Goal: Information Seeking & Learning: Learn about a topic

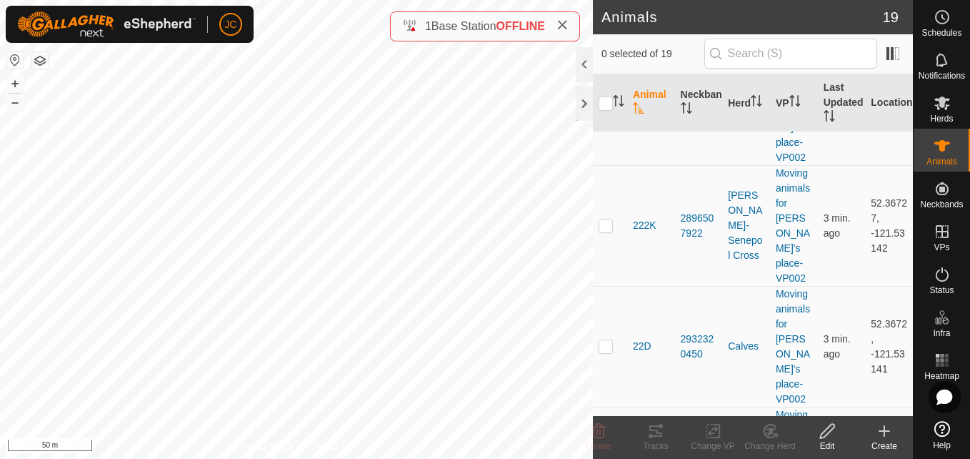
scroll to position [690, 0]
click at [866, 407] on td "52.3671, -121.53141" at bounding box center [889, 467] width 48 height 121
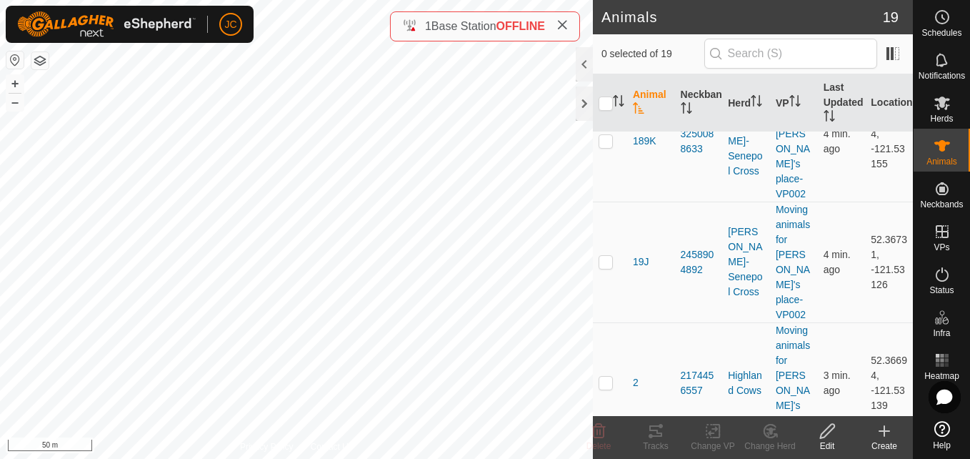
scroll to position [391, 0]
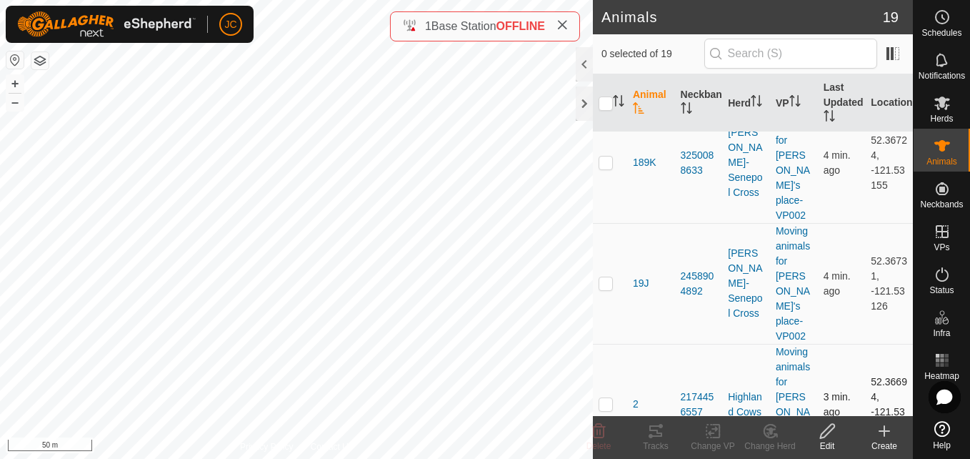
click at [884, 344] on td "52.36694, -121.53139" at bounding box center [889, 404] width 48 height 121
copy td "52.36694"
drag, startPoint x: 854, startPoint y: 244, endPoint x: 881, endPoint y: 259, distance: 31.0
click at [881, 344] on tr "2 2174456557 Highland Cows Moving animals for Jorge's place-VP002 3 min. ago 52…" at bounding box center [753, 404] width 320 height 121
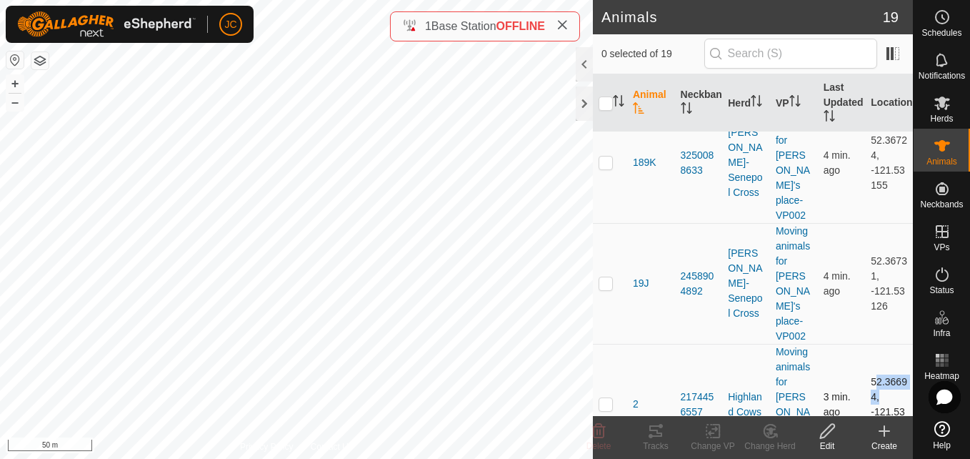
click at [881, 344] on td "52.36694, -121.53139" at bounding box center [889, 404] width 48 height 121
drag, startPoint x: 886, startPoint y: 261, endPoint x: 860, endPoint y: 251, distance: 28.3
click at [865, 344] on td "52.36694, -121.53139" at bounding box center [889, 404] width 48 height 121
copy td "-121.53139"
click at [854, 344] on td "4 min. ago" at bounding box center [842, 404] width 48 height 121
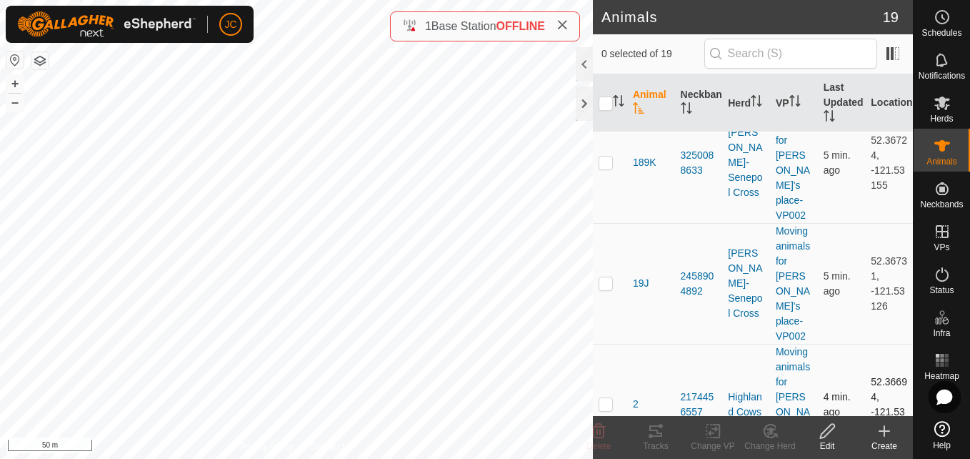
drag, startPoint x: 862, startPoint y: 216, endPoint x: 891, endPoint y: 268, distance: 59.8
click at [891, 344] on td "52.36694, -121.53139" at bounding box center [889, 404] width 48 height 121
copy td "52.36694, -121.53139"
click at [599, 344] on td at bounding box center [610, 404] width 34 height 121
checkbox input "true"
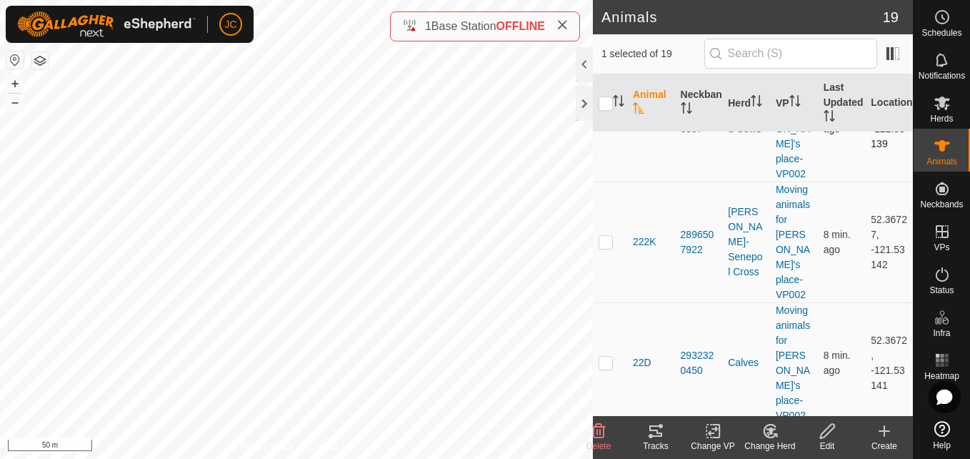
scroll to position [674, 0]
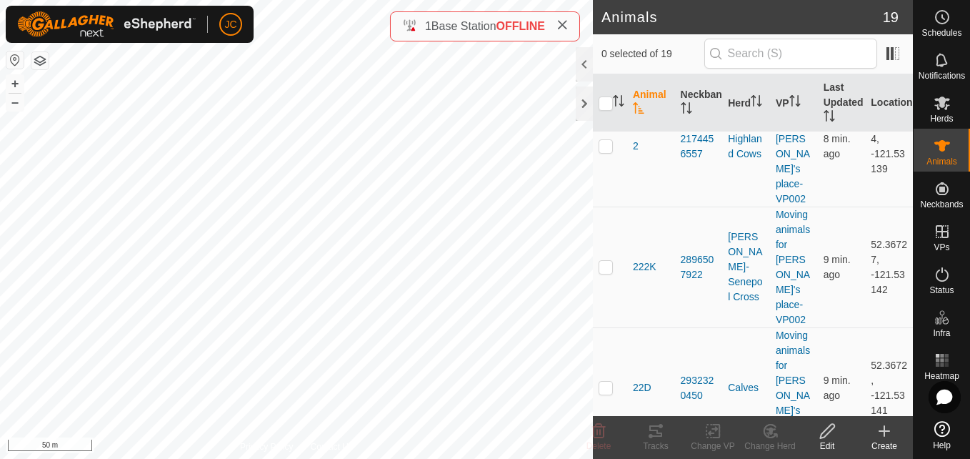
scroll to position [650, 0]
drag, startPoint x: 883, startPoint y: 241, endPoint x: 863, endPoint y: 236, distance: 20.8
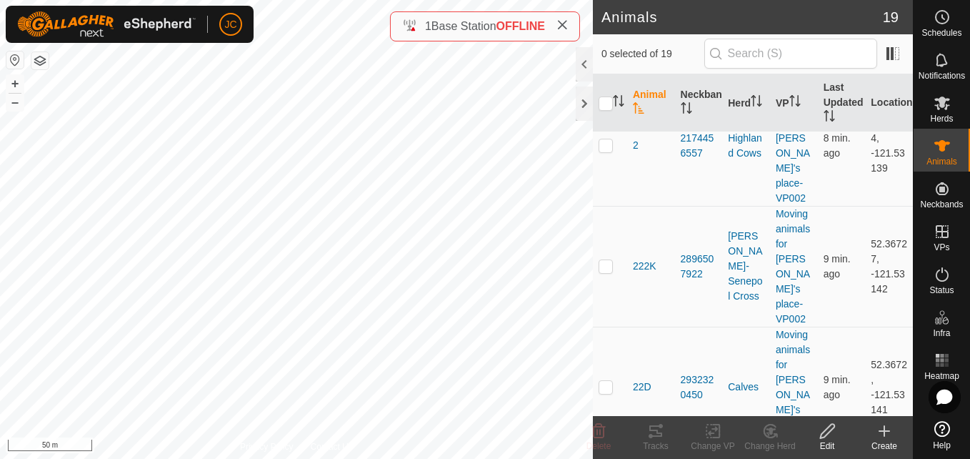
copy td "52.36712"
drag, startPoint x: 861, startPoint y: 261, endPoint x: 880, endPoint y: 277, distance: 25.3
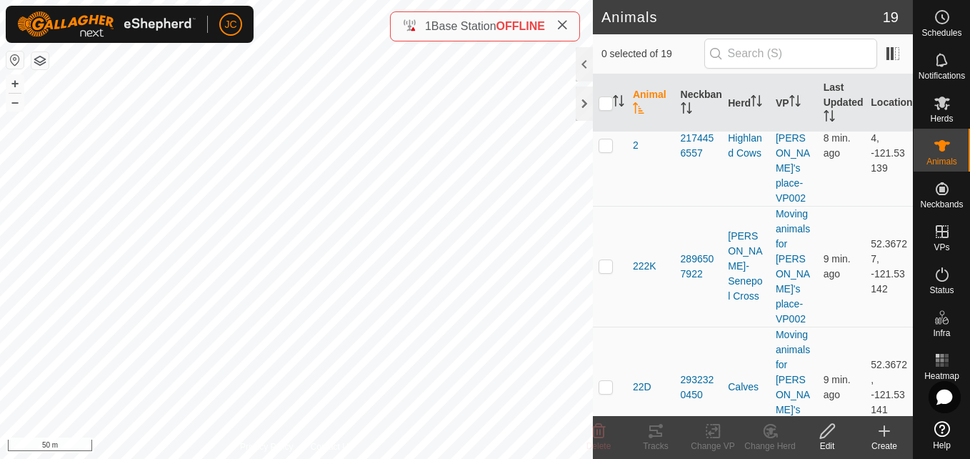
copy td "-121.53136"
drag, startPoint x: 864, startPoint y: 231, endPoint x: 888, endPoint y: 271, distance: 47.4
copy td "52.36712, -121.53136"
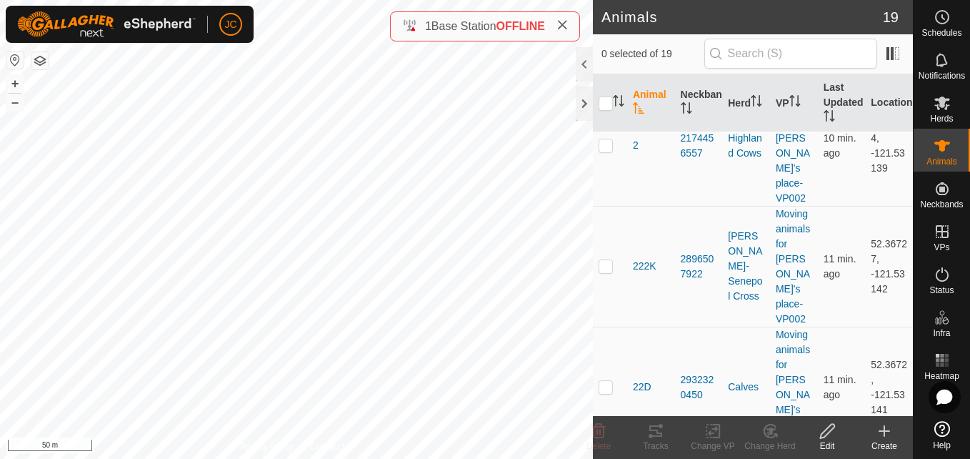
checkbox input "true"
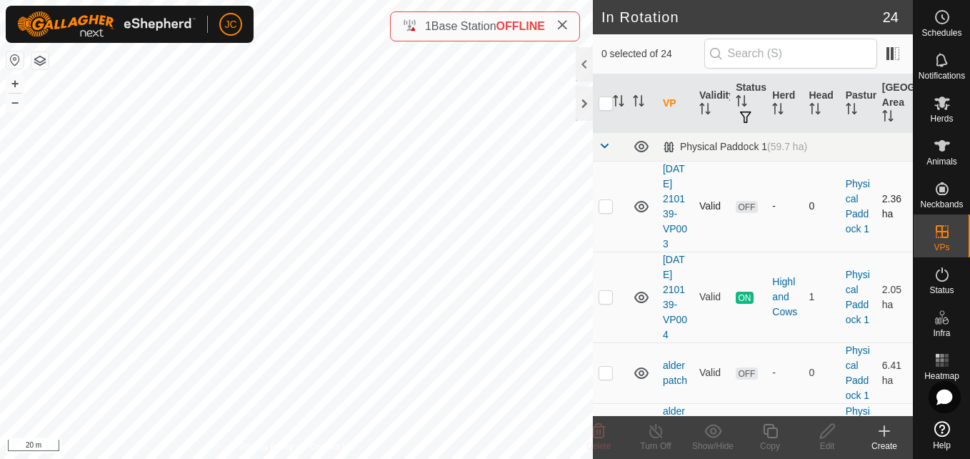
click at [601, 208] on p-checkbox at bounding box center [606, 205] width 14 height 11
checkbox input "true"
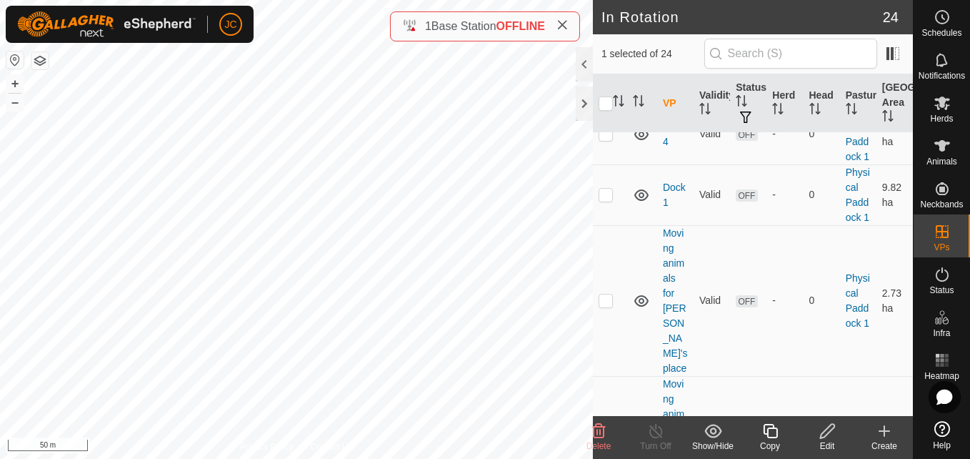
scroll to position [985, 0]
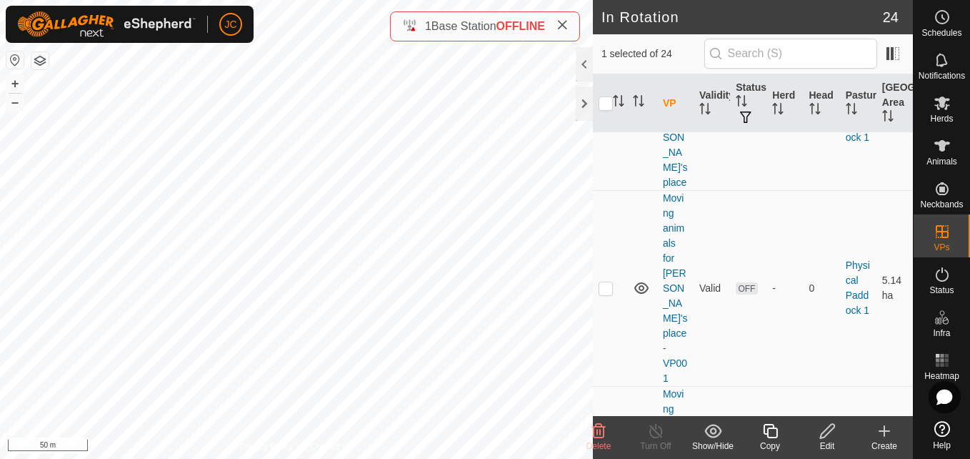
click at [612, 190] on td at bounding box center [610, 114] width 34 height 151
checkbox input "true"
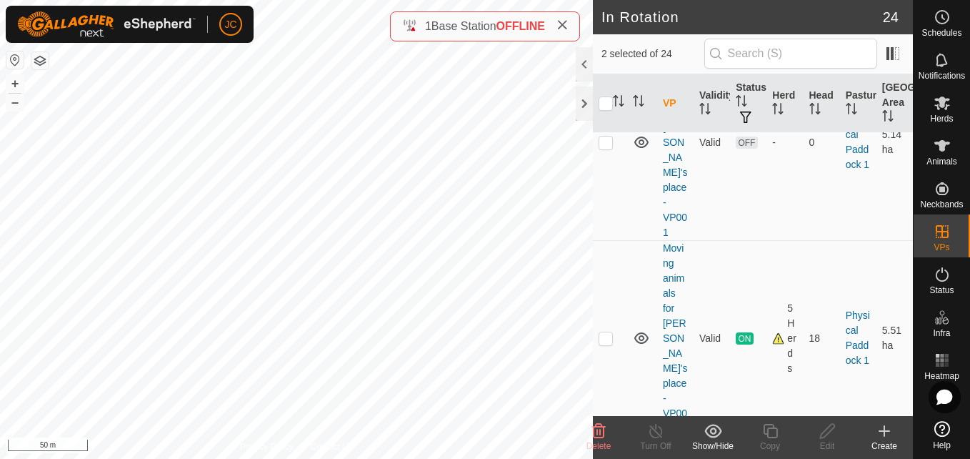
scroll to position [1133, 0]
click at [614, 238] on td at bounding box center [610, 140] width 34 height 196
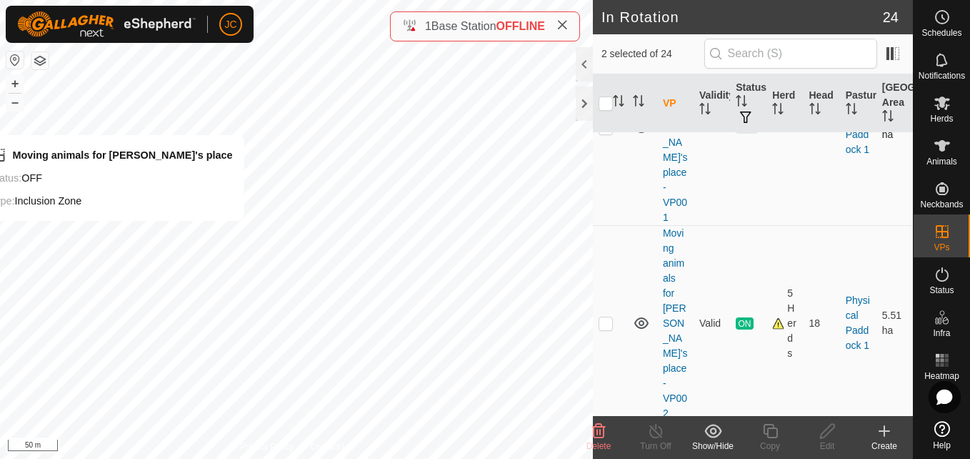
scroll to position [1182, 0]
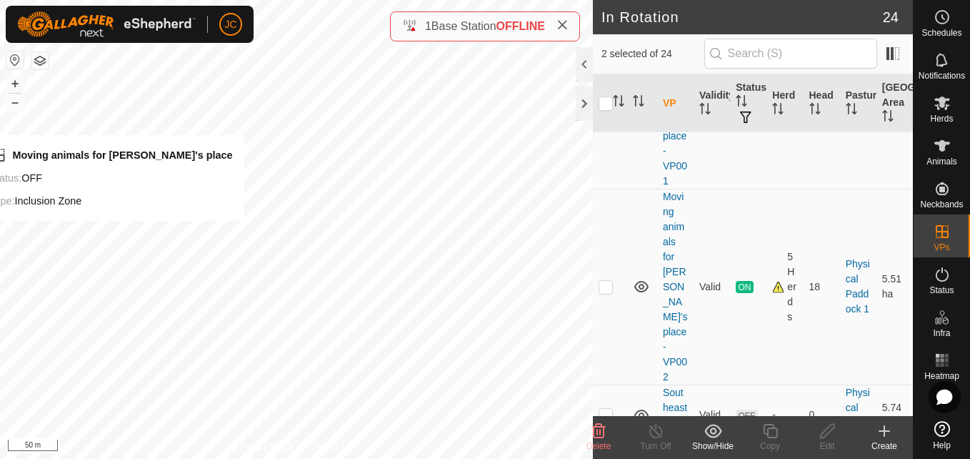
drag, startPoint x: 611, startPoint y: 274, endPoint x: 712, endPoint y: 291, distance: 102.3
click at [712, 189] on td "Valid" at bounding box center [712, 91] width 36 height 196
click at [606, 96] on p-checkbox at bounding box center [606, 90] width 14 height 11
checkbox input "true"
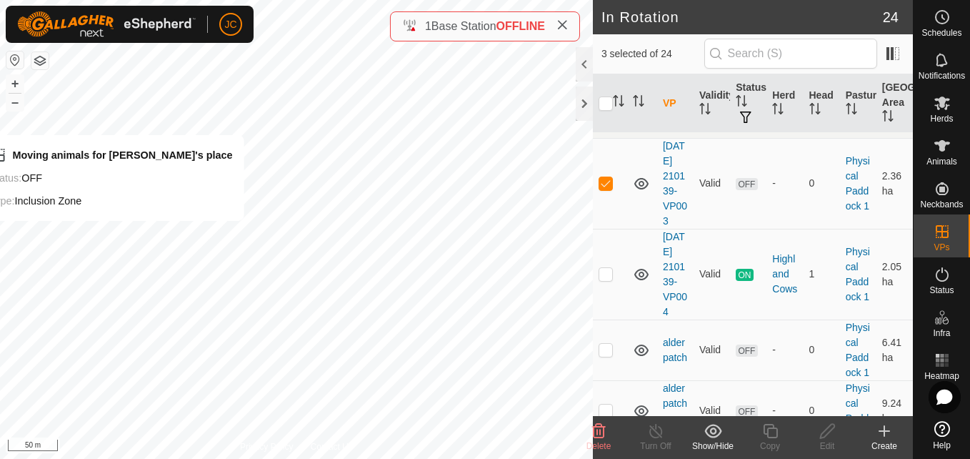
scroll to position [0, 0]
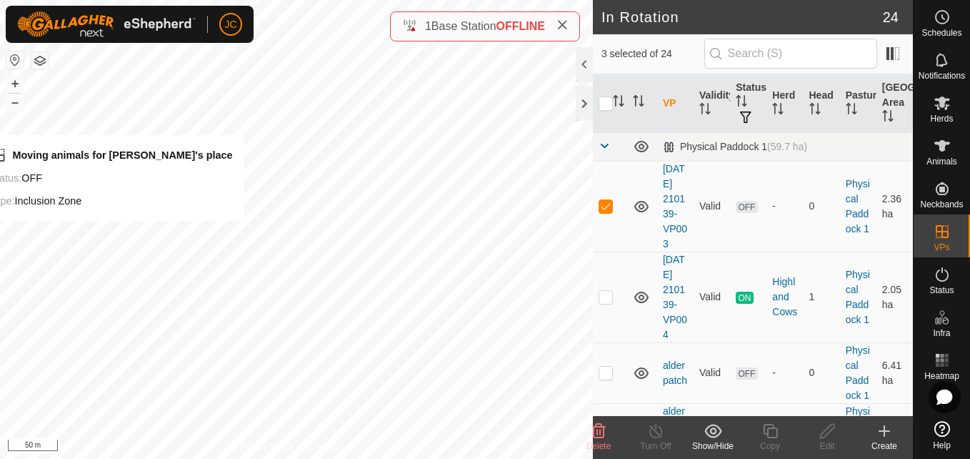
click at [604, 434] on icon at bounding box center [599, 431] width 14 height 14
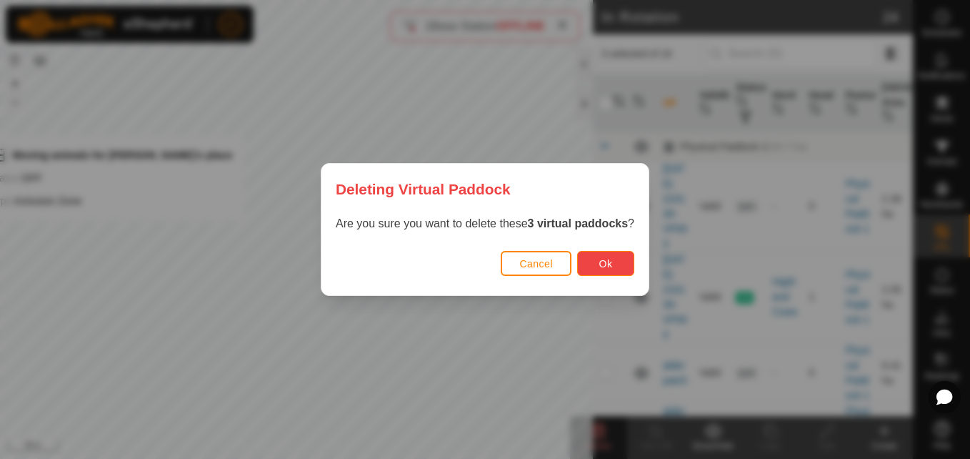
click at [611, 254] on button "Ok" at bounding box center [605, 263] width 57 height 25
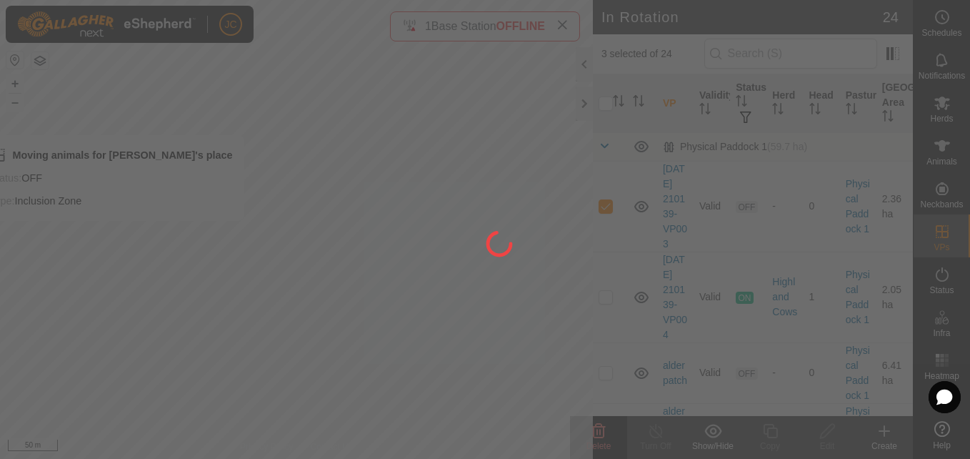
checkbox input "false"
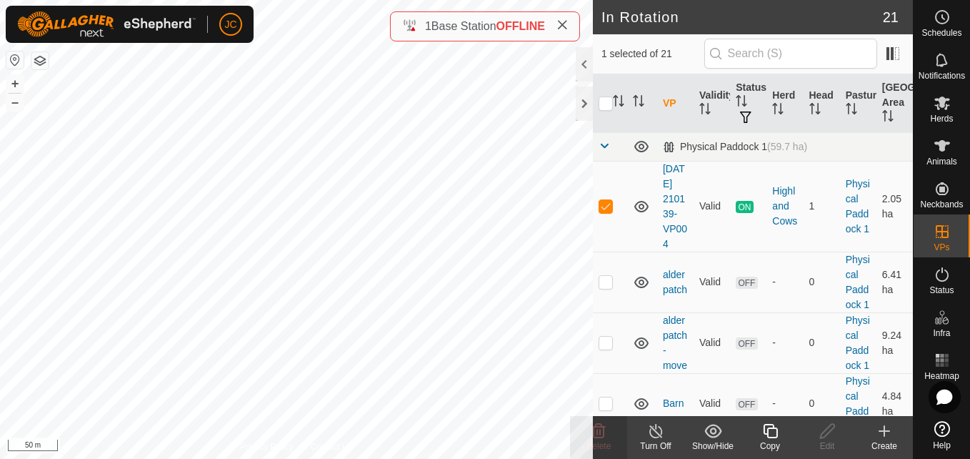
checkbox input "false"
checkbox input "true"
checkbox input "false"
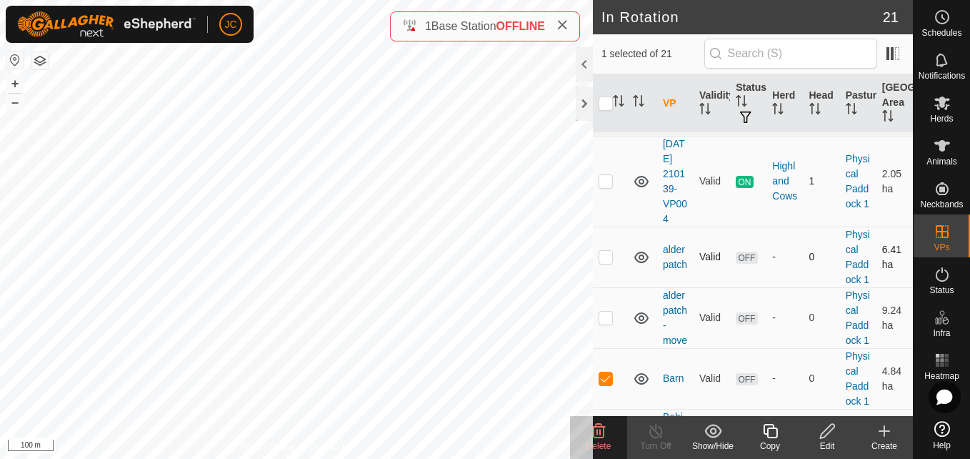
scroll to position [26, 0]
checkbox input "false"
checkbox input "true"
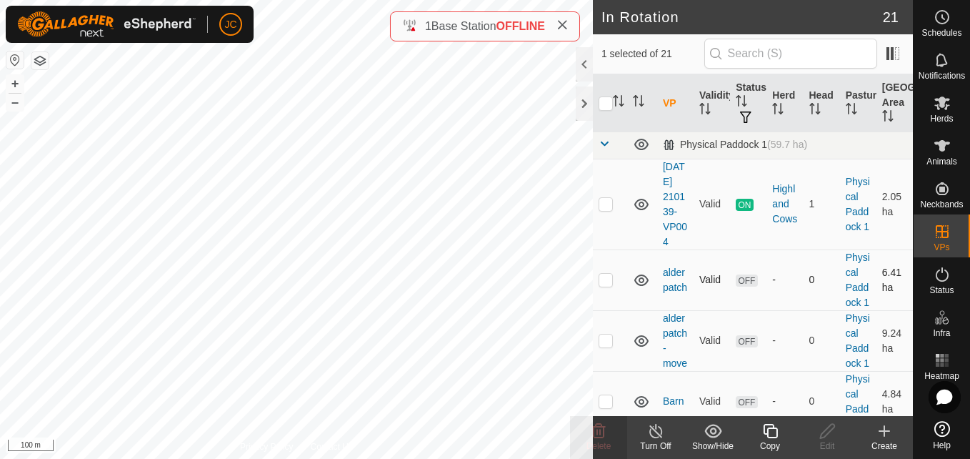
scroll to position [0, 0]
click at [606, 211] on p-checkbox at bounding box center [606, 205] width 14 height 11
click at [606, 223] on td at bounding box center [610, 206] width 34 height 91
checkbox input "false"
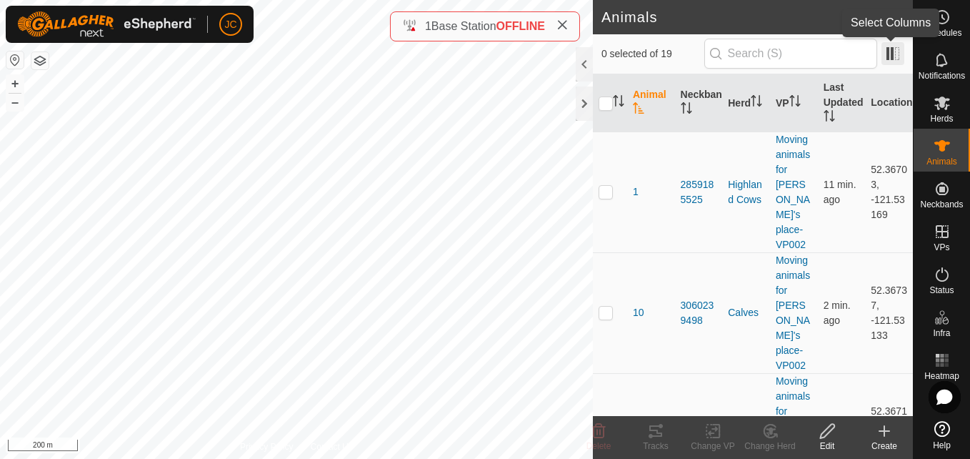
click at [892, 57] on span at bounding box center [892, 53] width 23 height 23
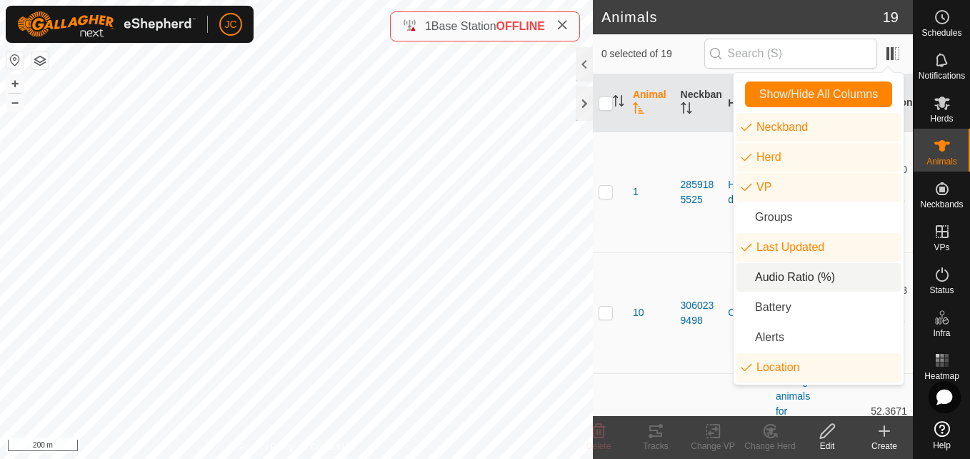
click at [784, 274] on li "Audio Ratio (%)" at bounding box center [818, 277] width 164 height 29
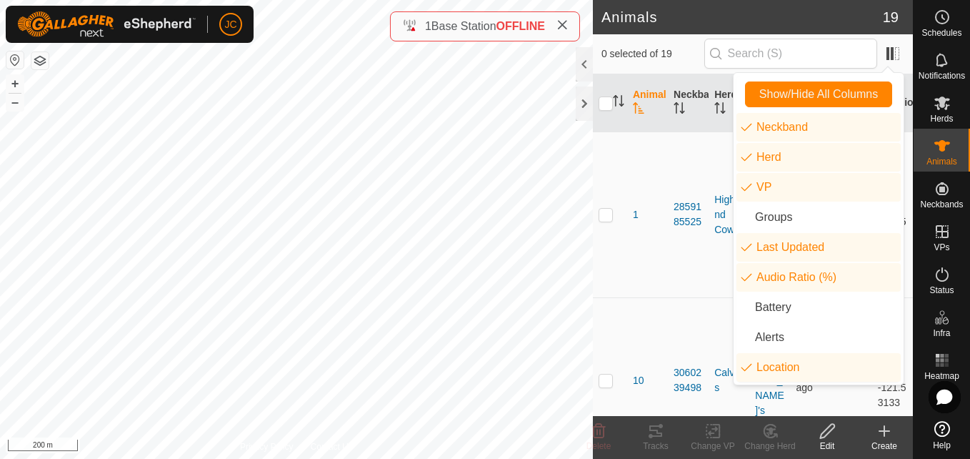
click at [694, 267] on td "2859185525" at bounding box center [688, 214] width 41 height 166
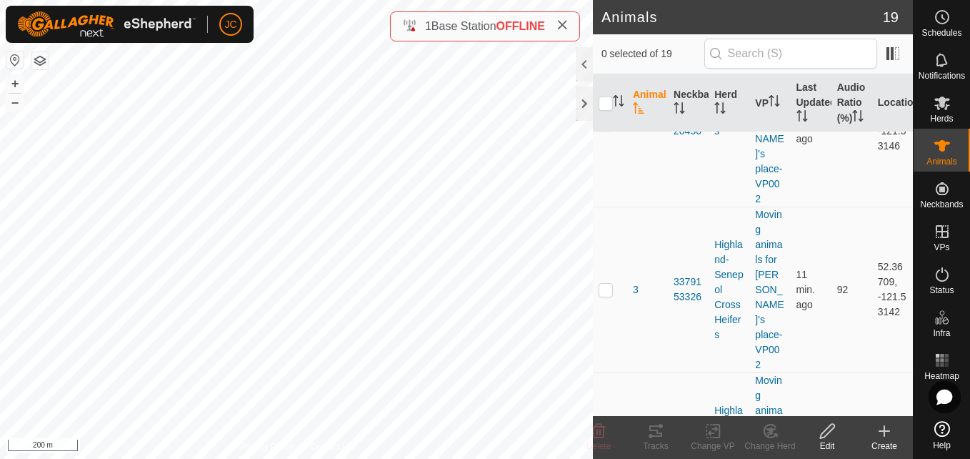
scroll to position [1251, 0]
click at [899, 58] on span at bounding box center [892, 53] width 23 height 23
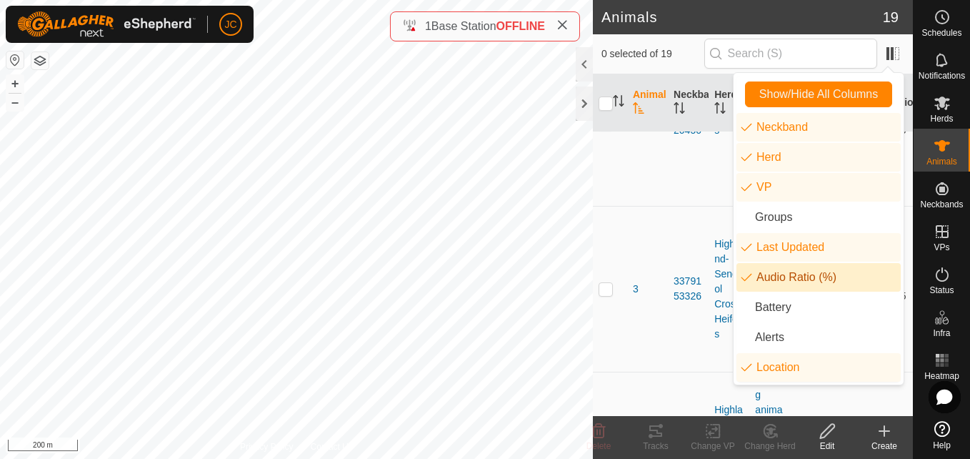
click at [787, 282] on li "Audio Ratio (%)" at bounding box center [818, 277] width 164 height 29
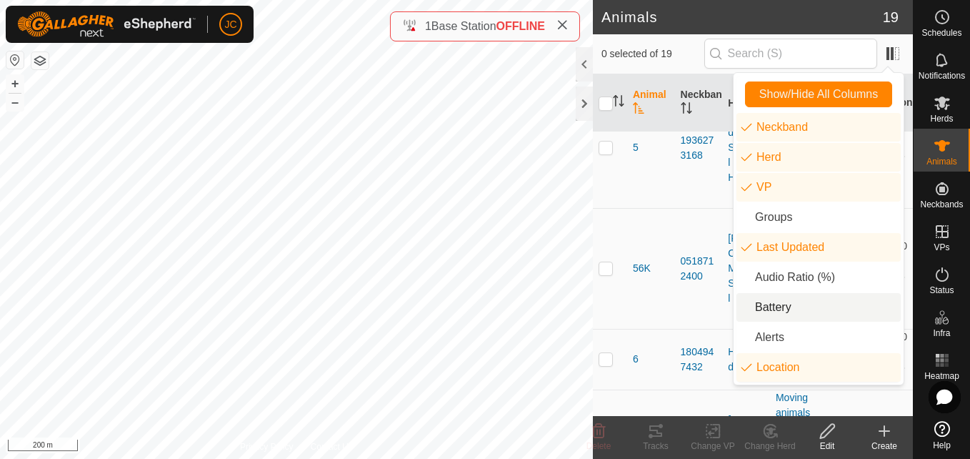
click at [782, 316] on li "Battery" at bounding box center [818, 307] width 164 height 29
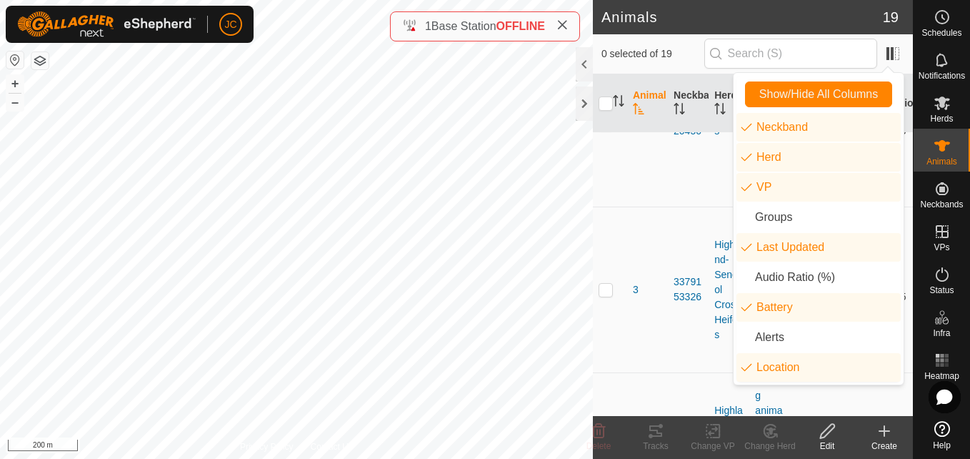
click at [680, 372] on td "3960808125" at bounding box center [688, 455] width 41 height 166
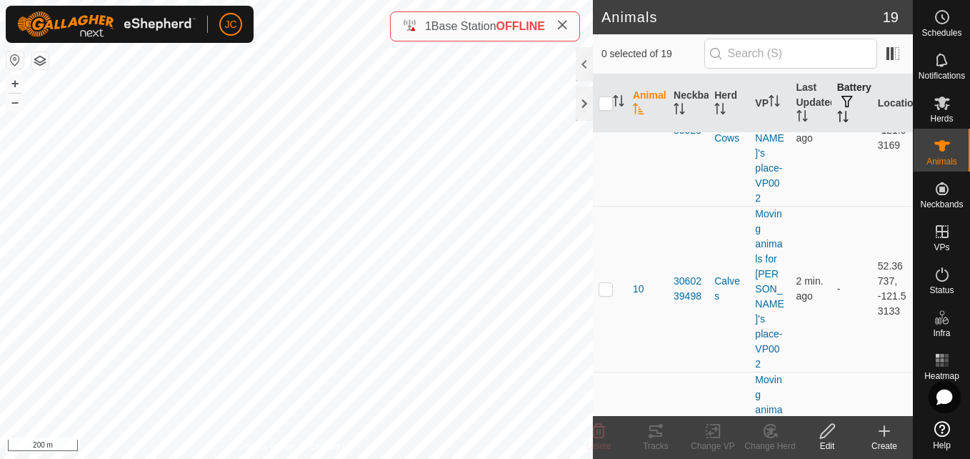
scroll to position [0, 0]
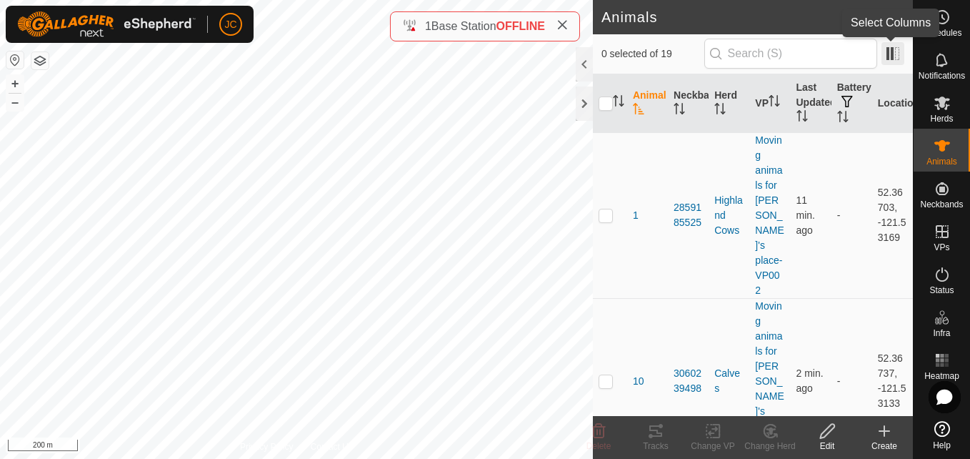
click at [891, 43] on span at bounding box center [892, 53] width 23 height 23
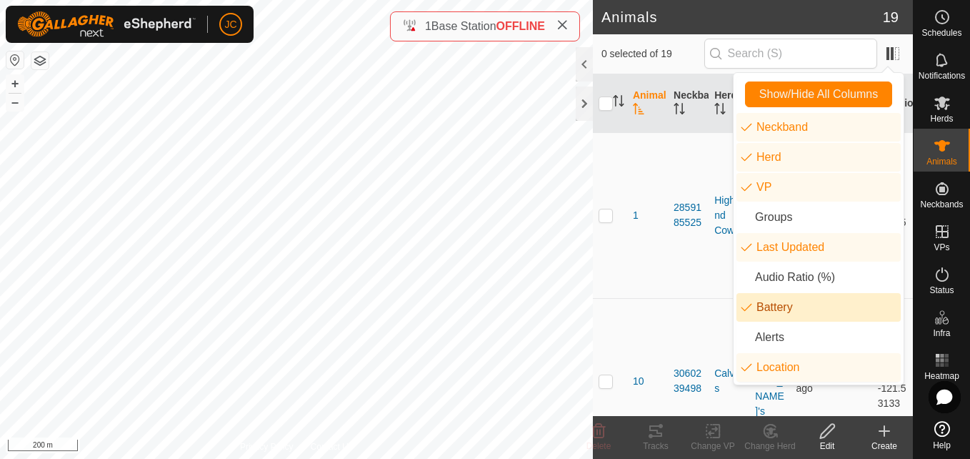
click at [784, 309] on li "Battery" at bounding box center [818, 307] width 164 height 29
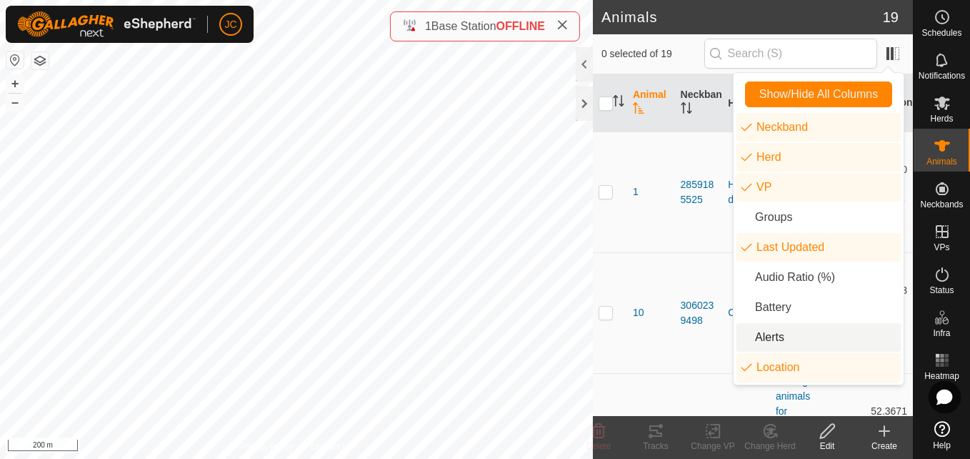
click at [781, 333] on li "Alerts" at bounding box center [818, 337] width 164 height 29
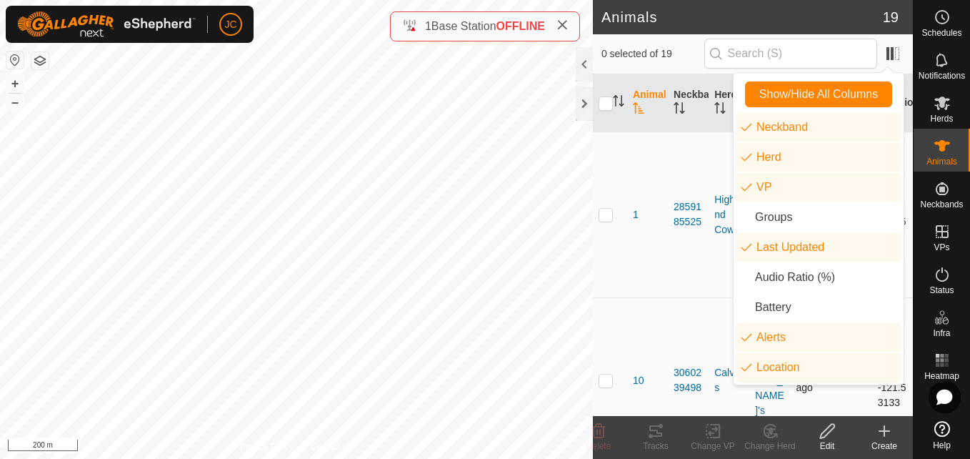
click at [657, 297] on td "10" at bounding box center [647, 380] width 41 height 166
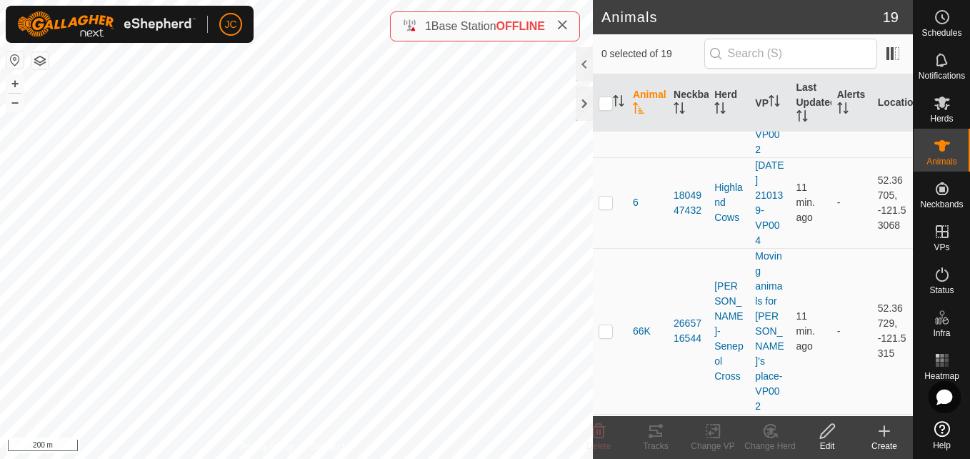
scroll to position [2199, 0]
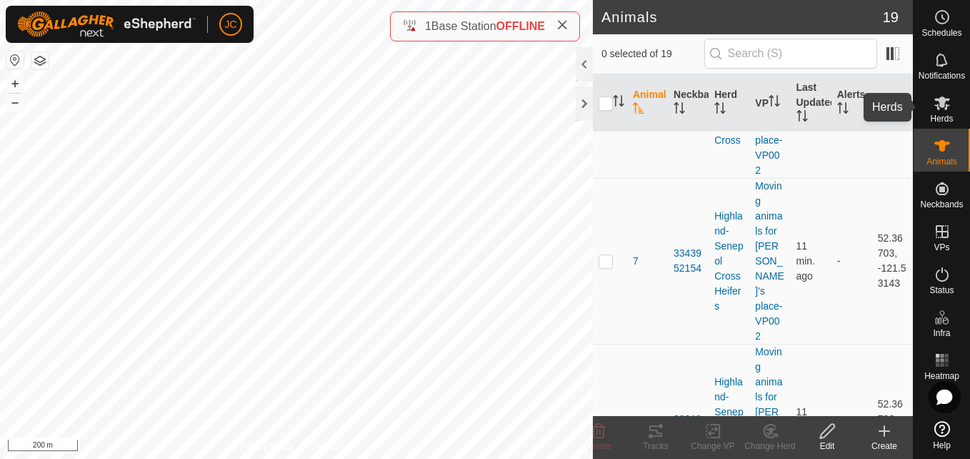
click at [942, 118] on span "Herds" at bounding box center [941, 118] width 23 height 9
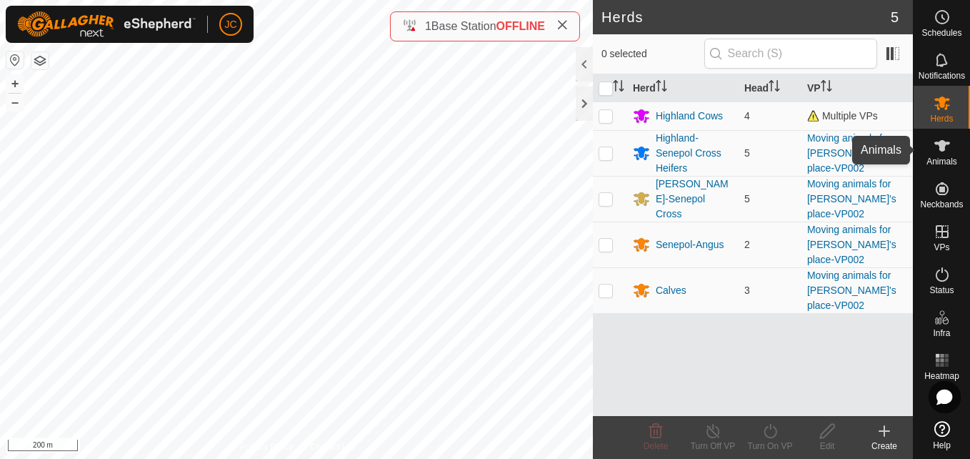
click at [951, 150] on es-animals-svg-icon at bounding box center [942, 145] width 26 height 23
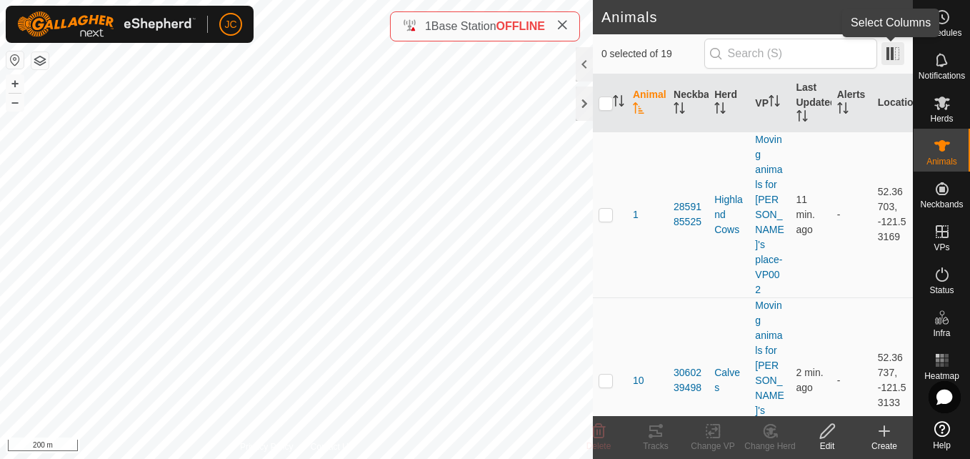
click at [889, 47] on span at bounding box center [892, 53] width 23 height 23
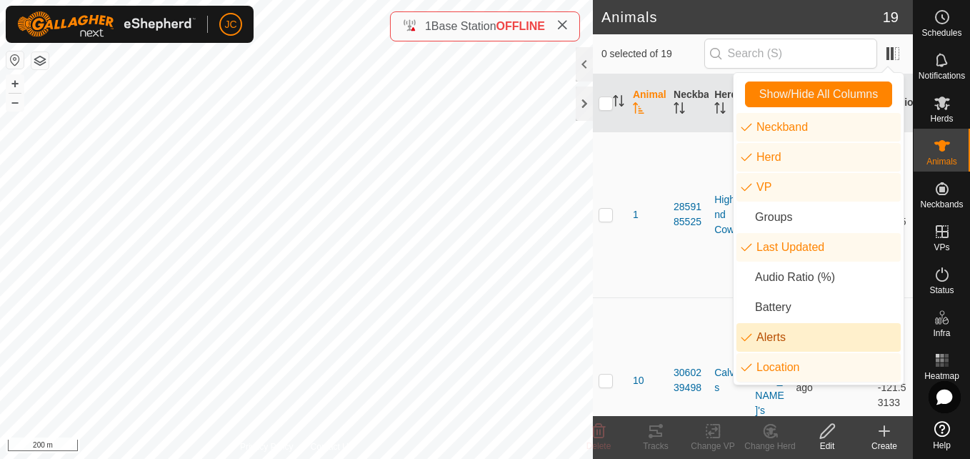
click at [783, 340] on li "Alerts" at bounding box center [818, 337] width 164 height 29
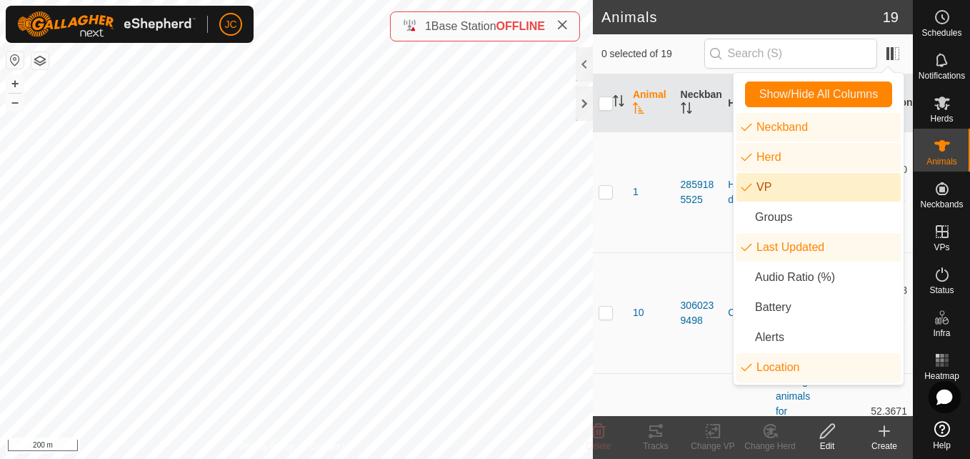
click at [830, 176] on li "VP" at bounding box center [818, 187] width 164 height 29
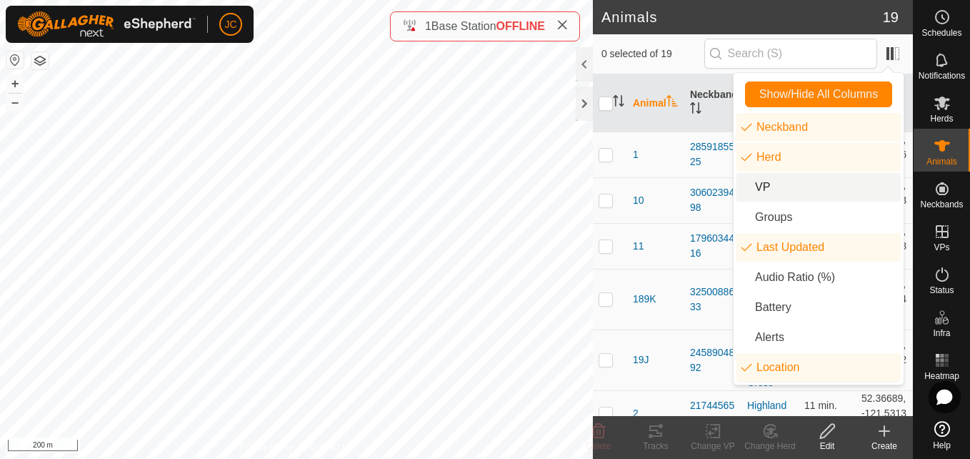
click at [830, 176] on li "VP" at bounding box center [818, 187] width 164 height 29
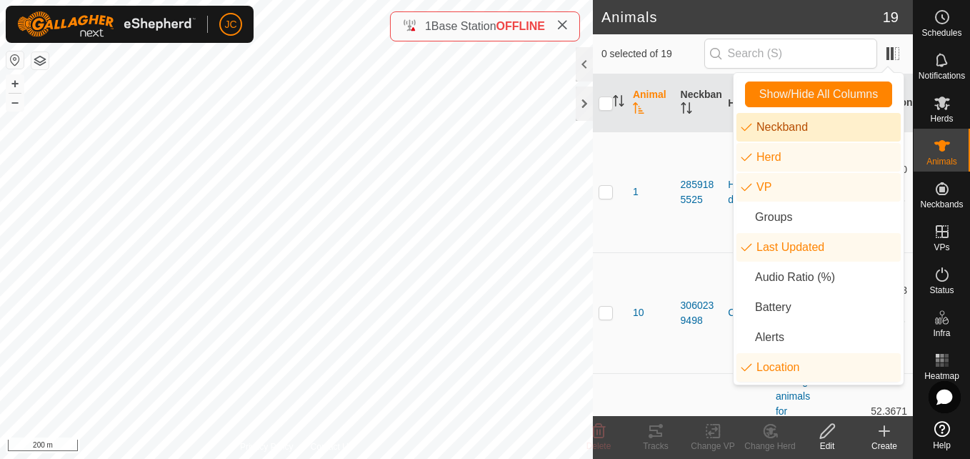
click at [809, 137] on li "Neckband" at bounding box center [818, 127] width 164 height 29
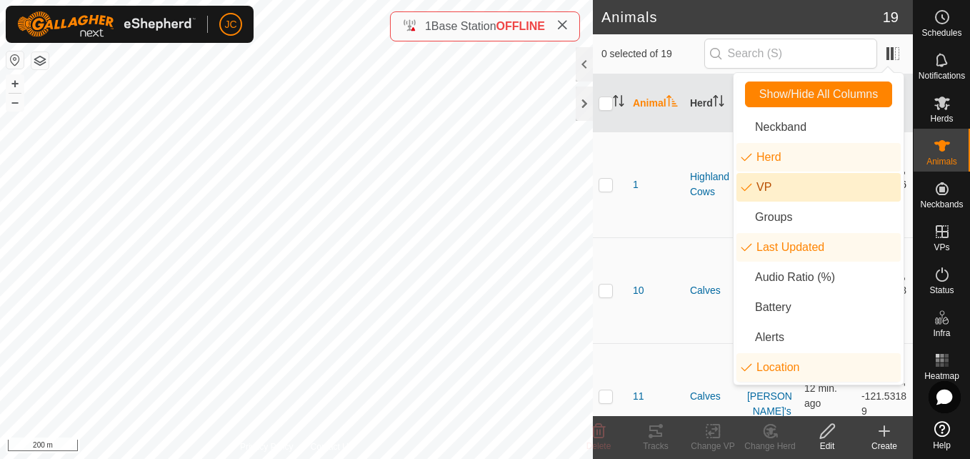
click at [687, 214] on td "Highland Cows" at bounding box center [712, 184] width 57 height 106
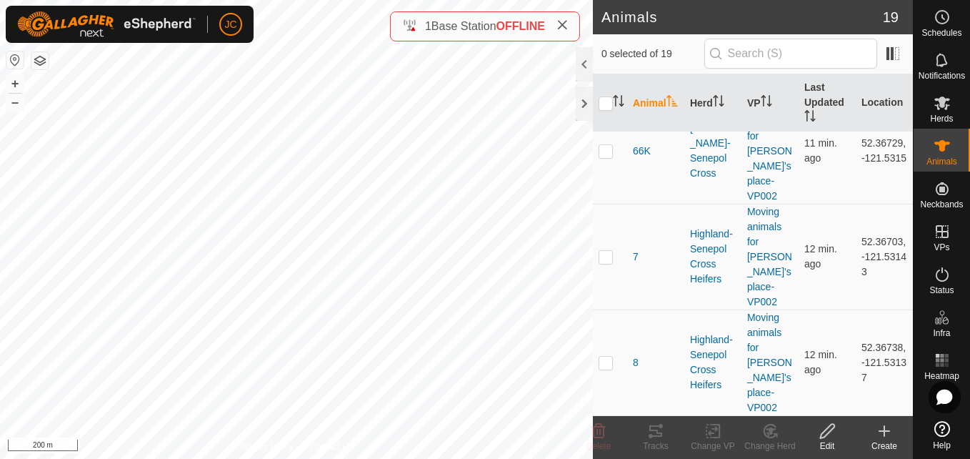
scroll to position [1410, 0]
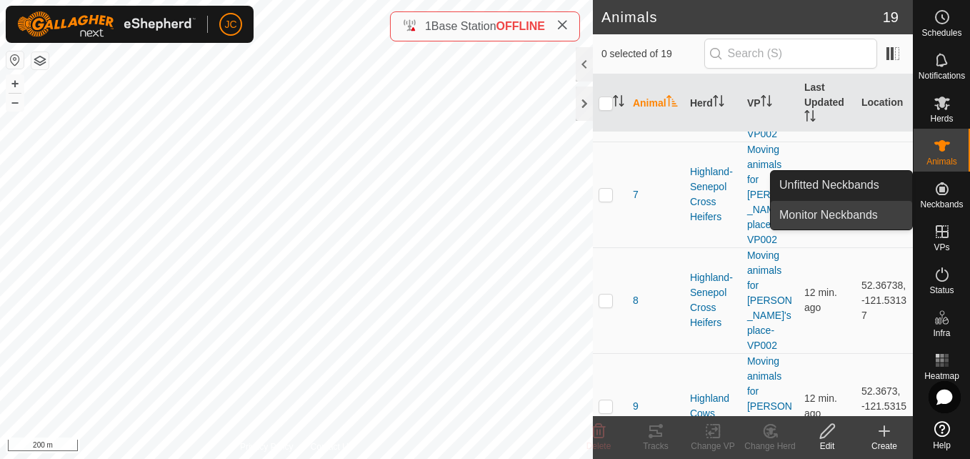
click at [891, 212] on link "Monitor Neckbands" at bounding box center [841, 215] width 141 height 29
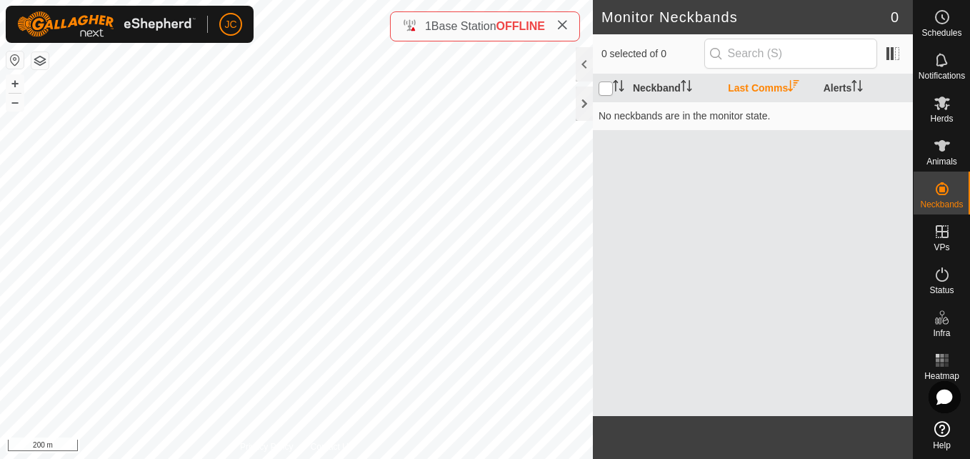
click at [605, 94] on input "checkbox" at bounding box center [606, 88] width 14 height 14
click at [605, 88] on input "checkbox" at bounding box center [606, 88] width 14 height 14
checkbox input "false"
click at [952, 123] on span "Herds" at bounding box center [941, 118] width 23 height 9
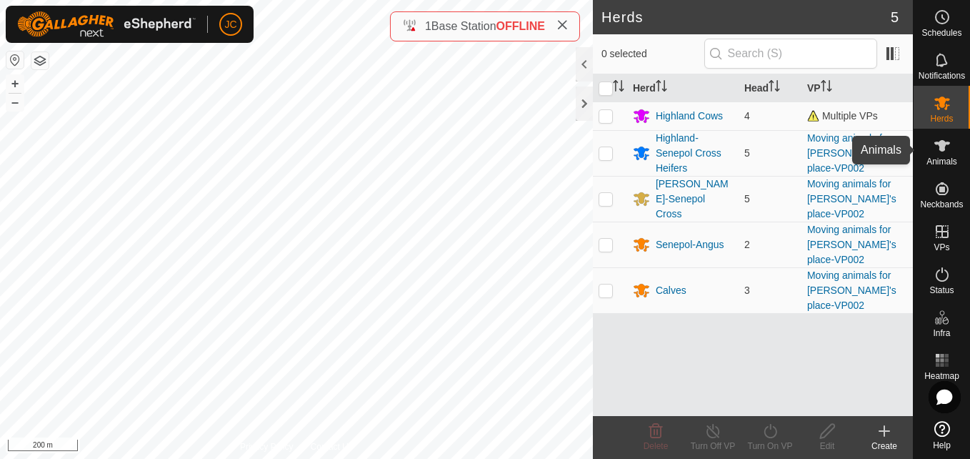
click at [928, 133] on div "Animals" at bounding box center [942, 150] width 56 height 43
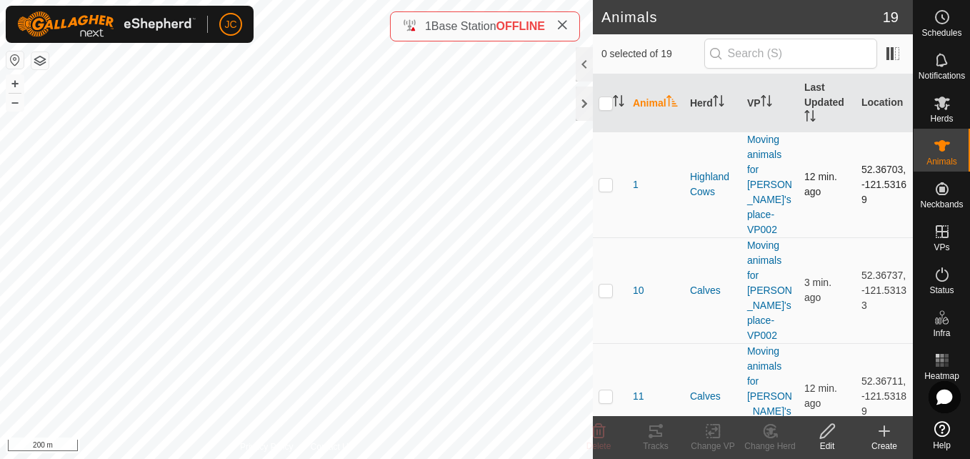
click at [609, 179] on p-checkbox at bounding box center [606, 184] width 14 height 11
checkbox input "true"
click at [758, 434] on change-mob-svg-icon at bounding box center [769, 430] width 57 height 17
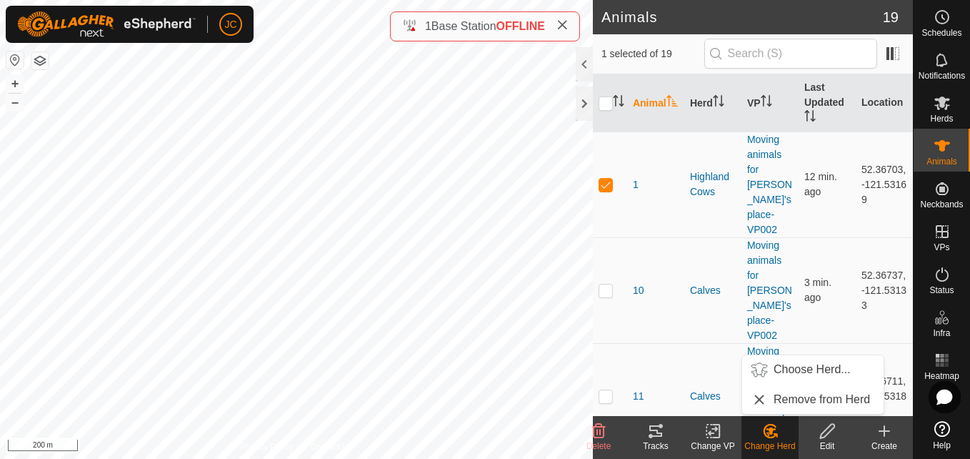
click at [664, 439] on div "Tracks" at bounding box center [655, 445] width 57 height 13
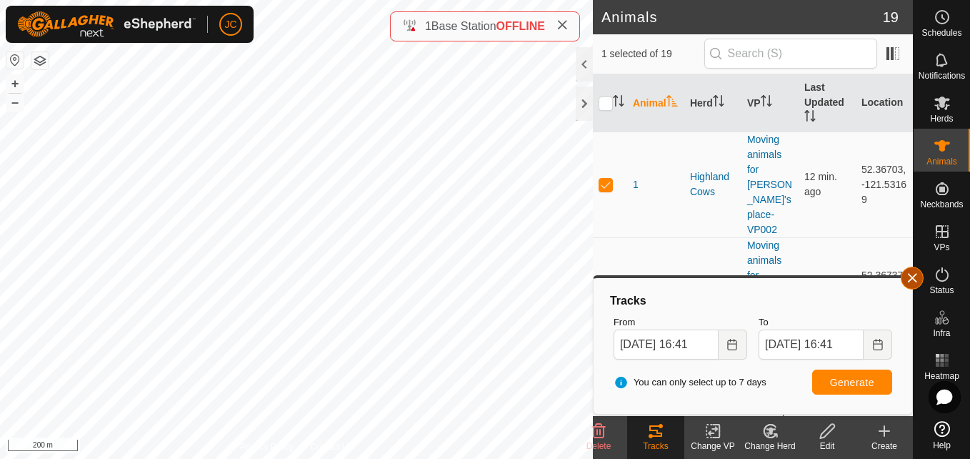
click at [912, 276] on button "button" at bounding box center [912, 277] width 23 height 23
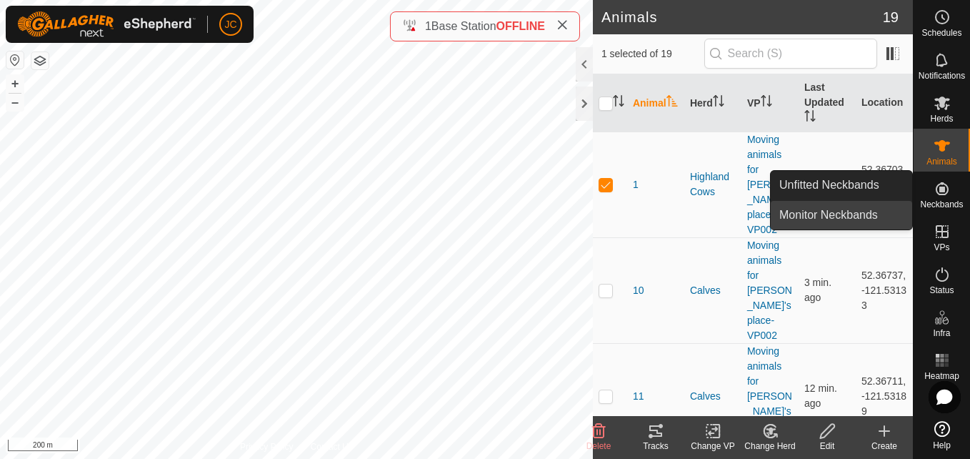
click at [866, 210] on link "Monitor Neckbands" at bounding box center [841, 215] width 141 height 29
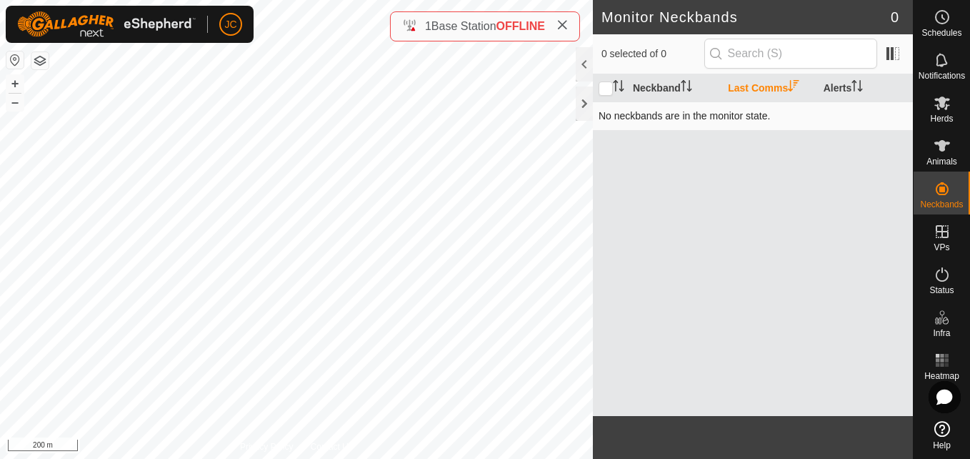
click at [706, 120] on td "No neckbands are in the monitor state." at bounding box center [753, 115] width 320 height 29
drag, startPoint x: 706, startPoint y: 120, endPoint x: 609, endPoint y: 85, distance: 103.3
click at [609, 85] on input "checkbox" at bounding box center [606, 88] width 14 height 14
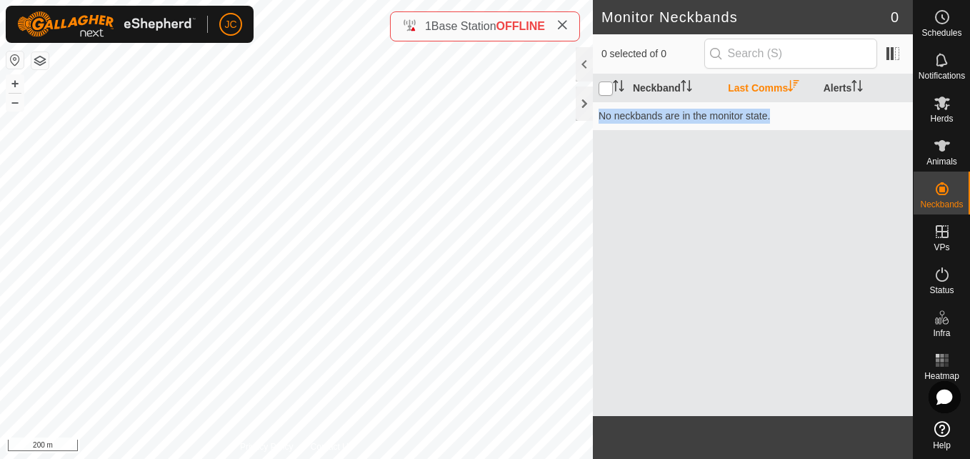
checkbox input "true"
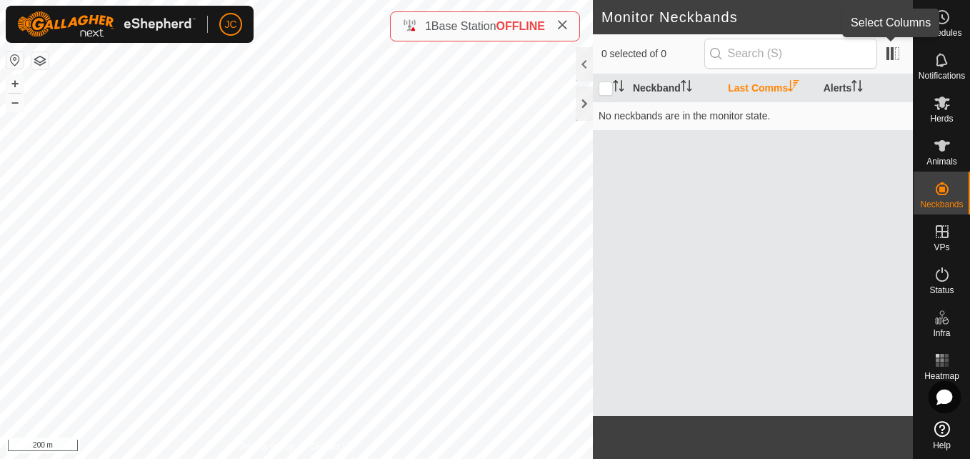
click at [878, 59] on app-column-selector at bounding box center [890, 54] width 27 height 28
click at [883, 56] on span at bounding box center [892, 53] width 23 height 23
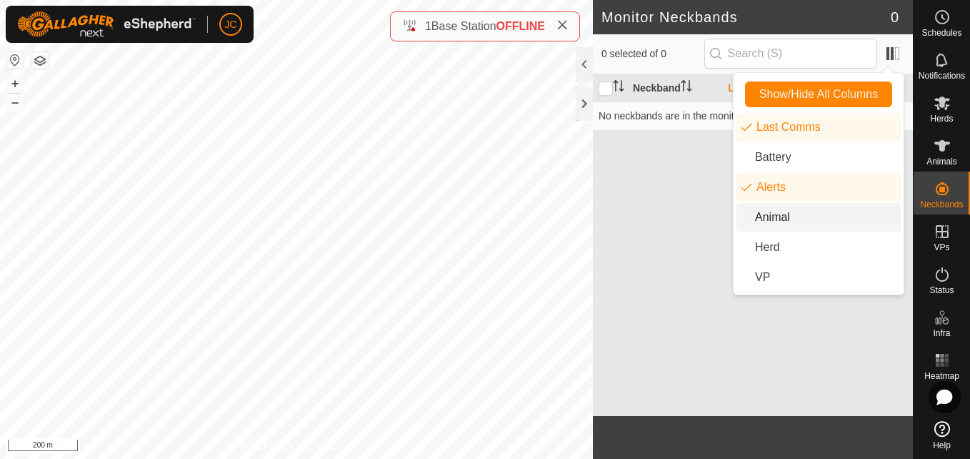
click at [813, 220] on li "Animal" at bounding box center [818, 217] width 164 height 29
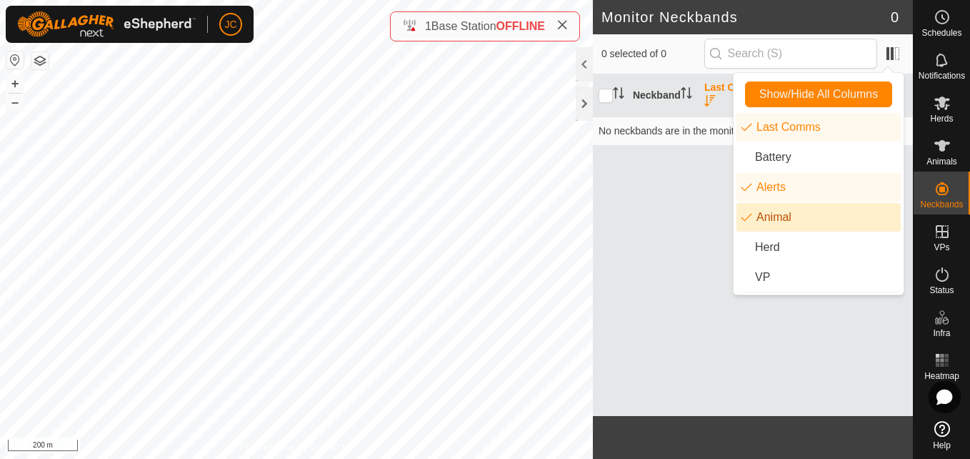
click at [813, 220] on li "Animal" at bounding box center [818, 217] width 164 height 29
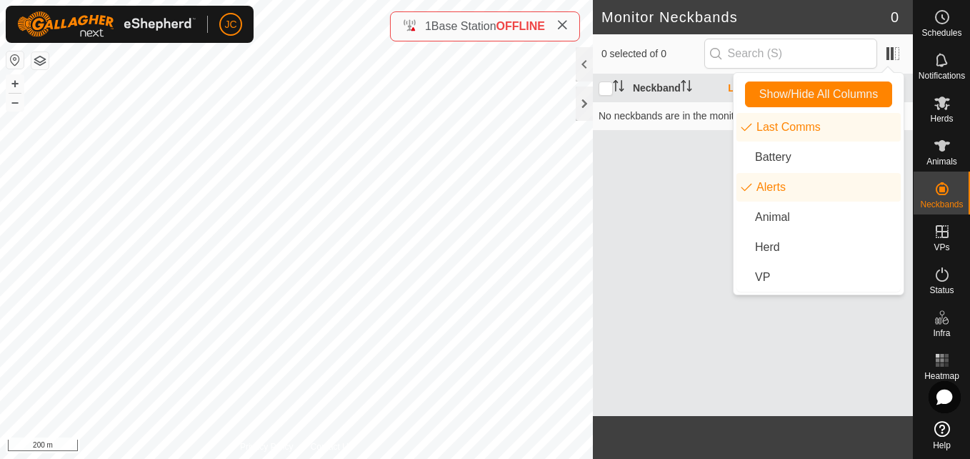
click at [686, 219] on div "Neckband Last Comms Alerts No neckbands are in the monitor state." at bounding box center [753, 244] width 320 height 341
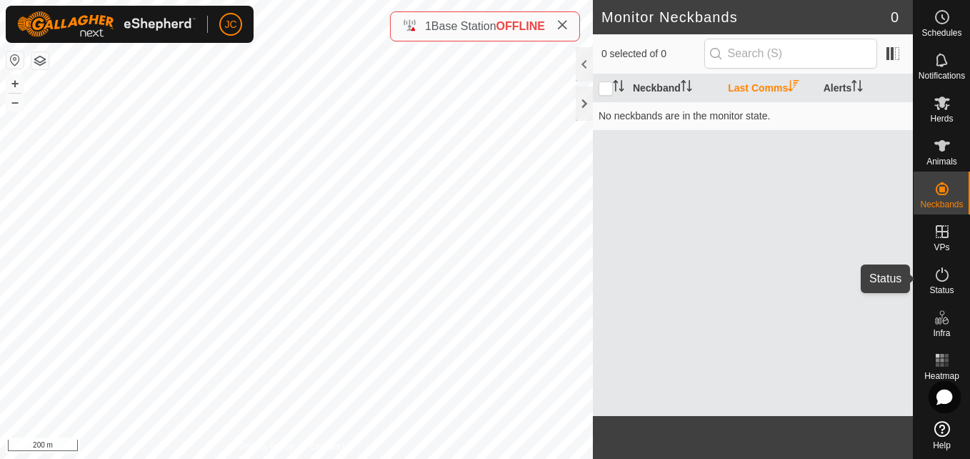
click at [933, 263] on es-activation-svg-icon at bounding box center [942, 274] width 26 height 23
click at [934, 264] on es-activation-svg-icon at bounding box center [942, 274] width 26 height 23
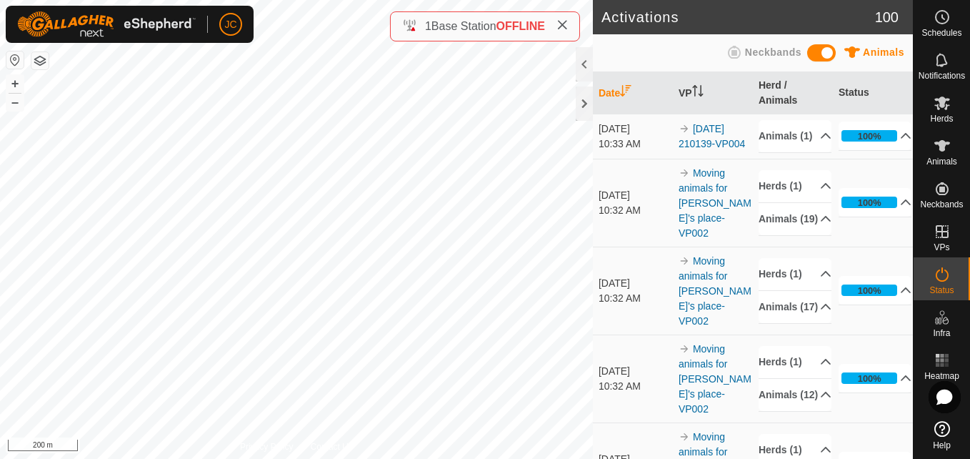
click at [939, 273] on icon at bounding box center [942, 274] width 17 height 17
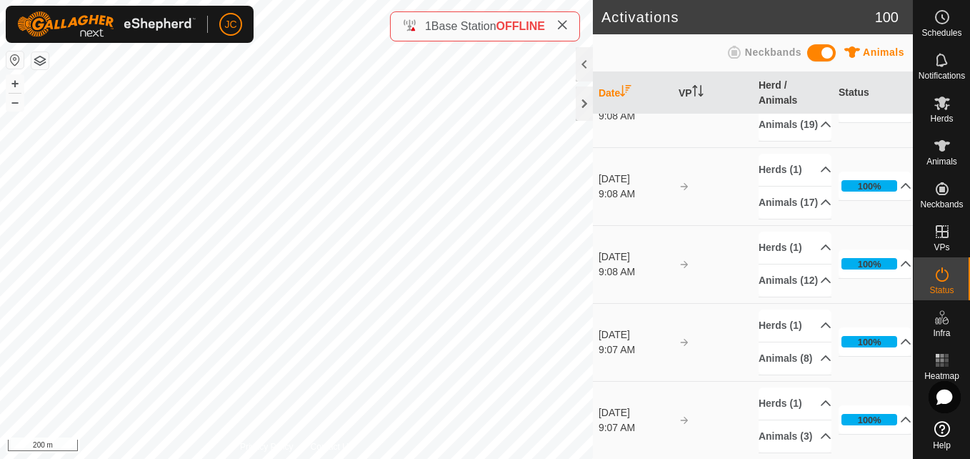
scroll to position [6948, 0]
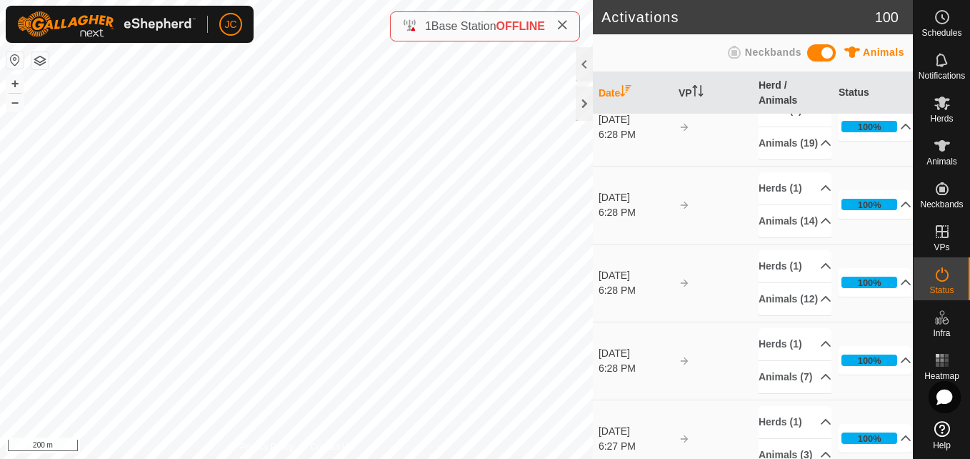
click at [949, 444] on span "Help" at bounding box center [942, 445] width 18 height 9
click at [946, 404] on icon at bounding box center [944, 396] width 16 height 15
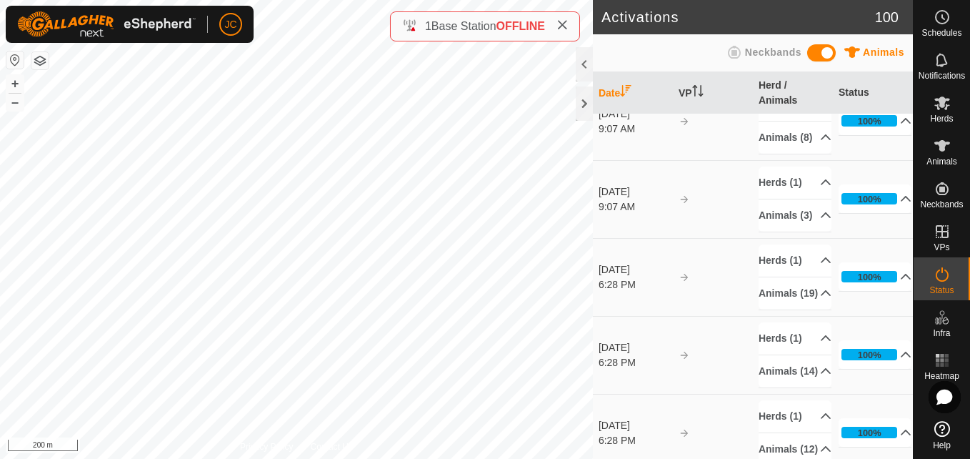
scroll to position [6797, 0]
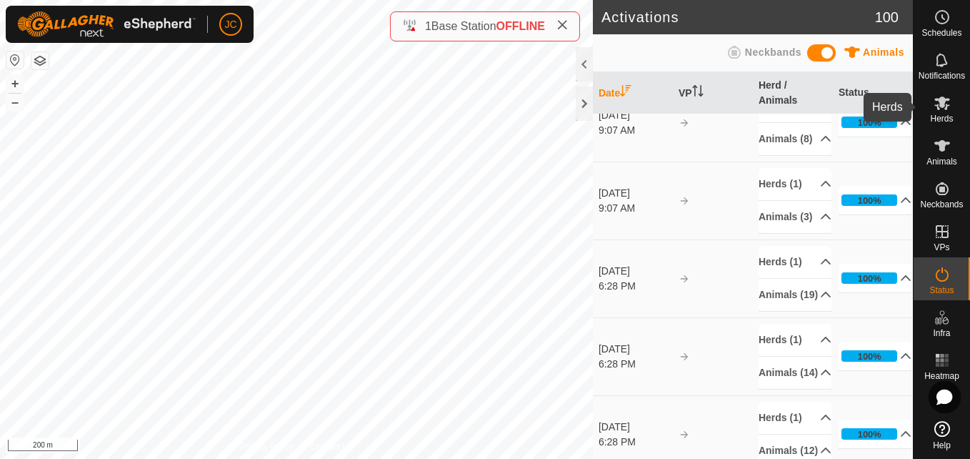
click at [939, 96] on icon at bounding box center [942, 102] width 17 height 17
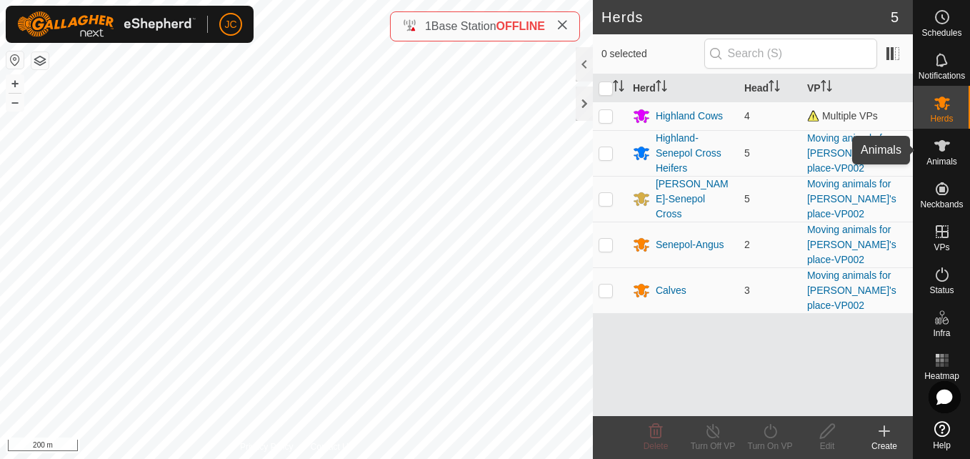
click at [938, 134] on es-animals-svg-icon at bounding box center [942, 145] width 26 height 23
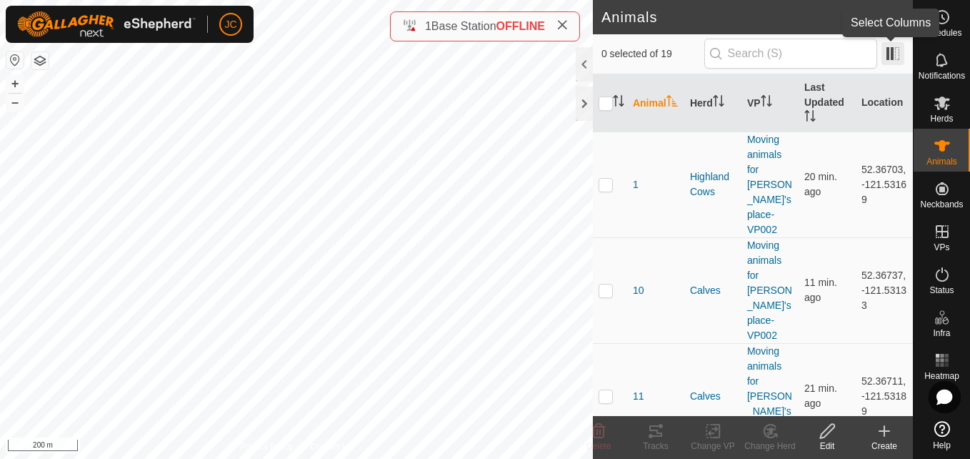
click at [899, 49] on span at bounding box center [892, 53] width 23 height 23
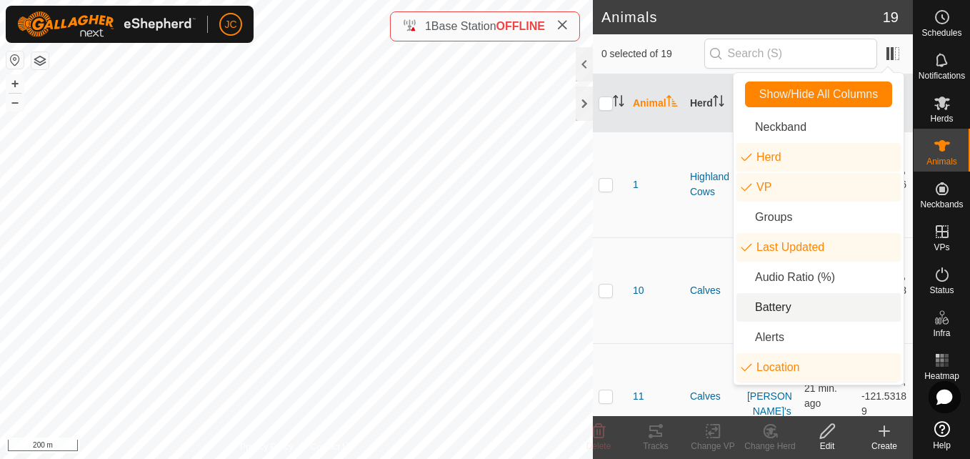
click at [793, 306] on li "Battery" at bounding box center [818, 307] width 164 height 29
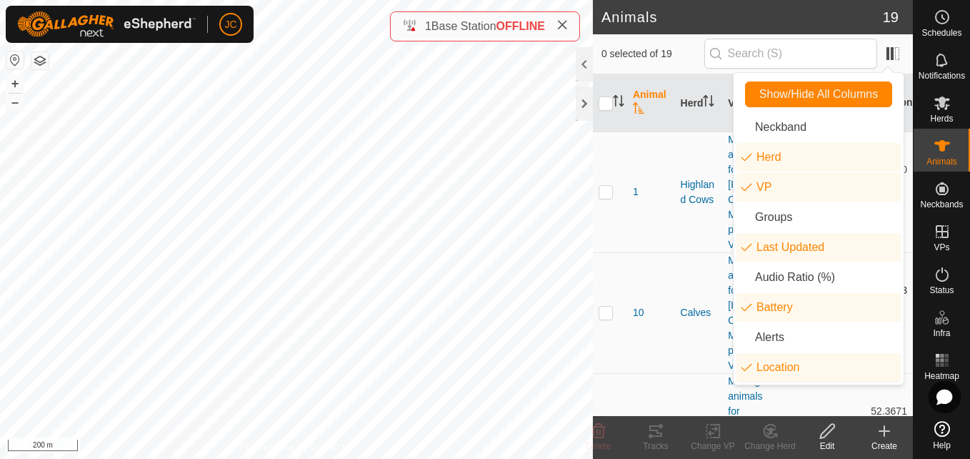
click at [689, 281] on td "Calves" at bounding box center [699, 312] width 48 height 121
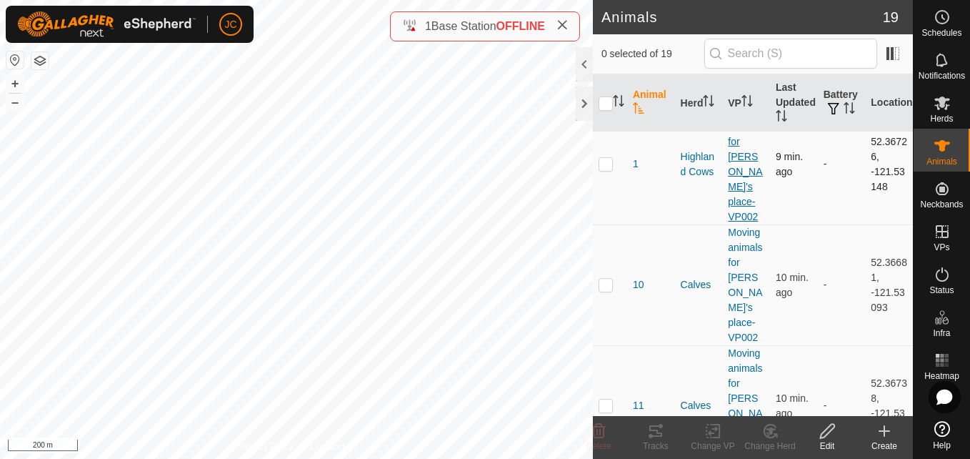
scroll to position [29, 0]
